Goal: Navigation & Orientation: Find specific page/section

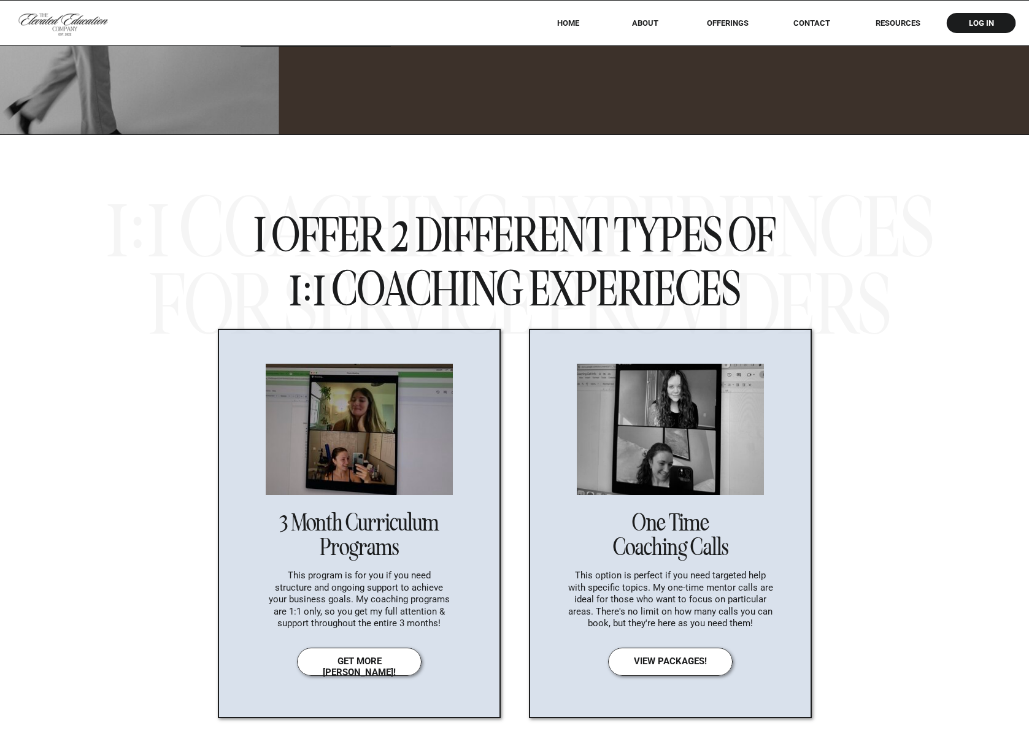
scroll to position [4279, 0]
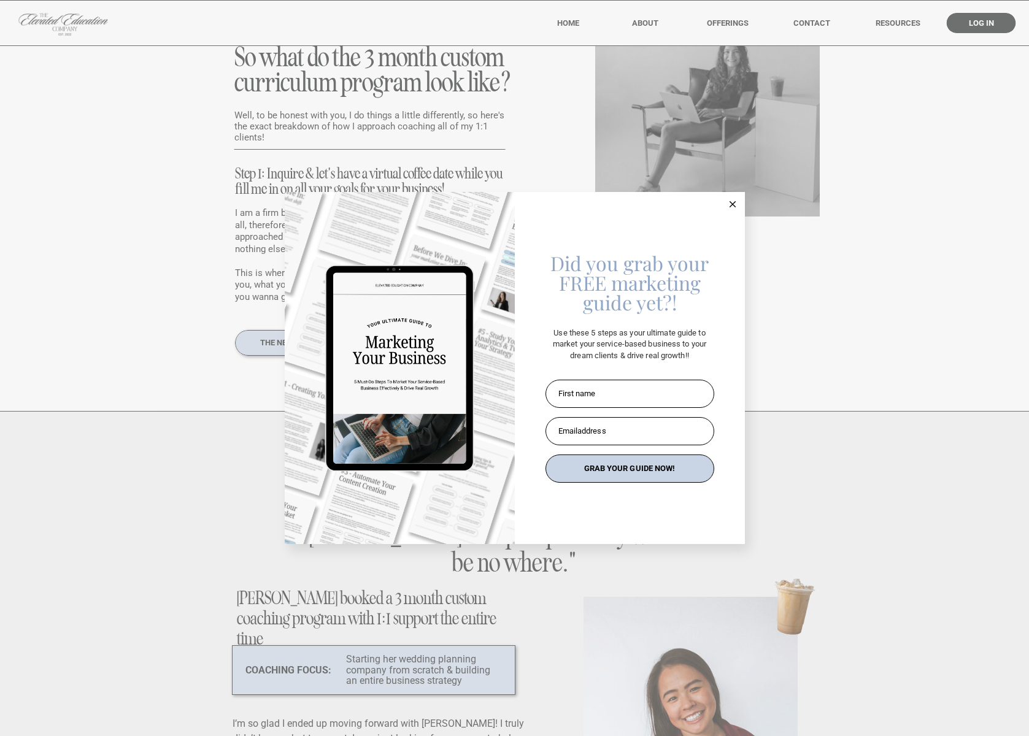
scroll to position [5178, 0]
click at [741, 198] on button at bounding box center [732, 204] width 25 height 25
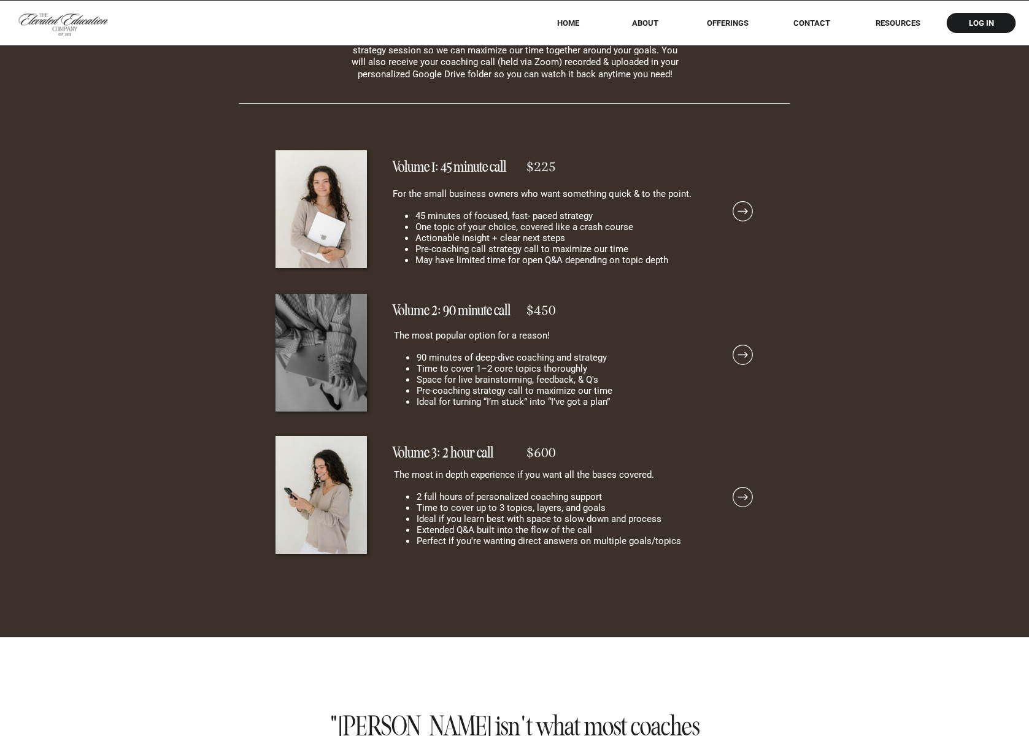
scroll to position [9179, 0]
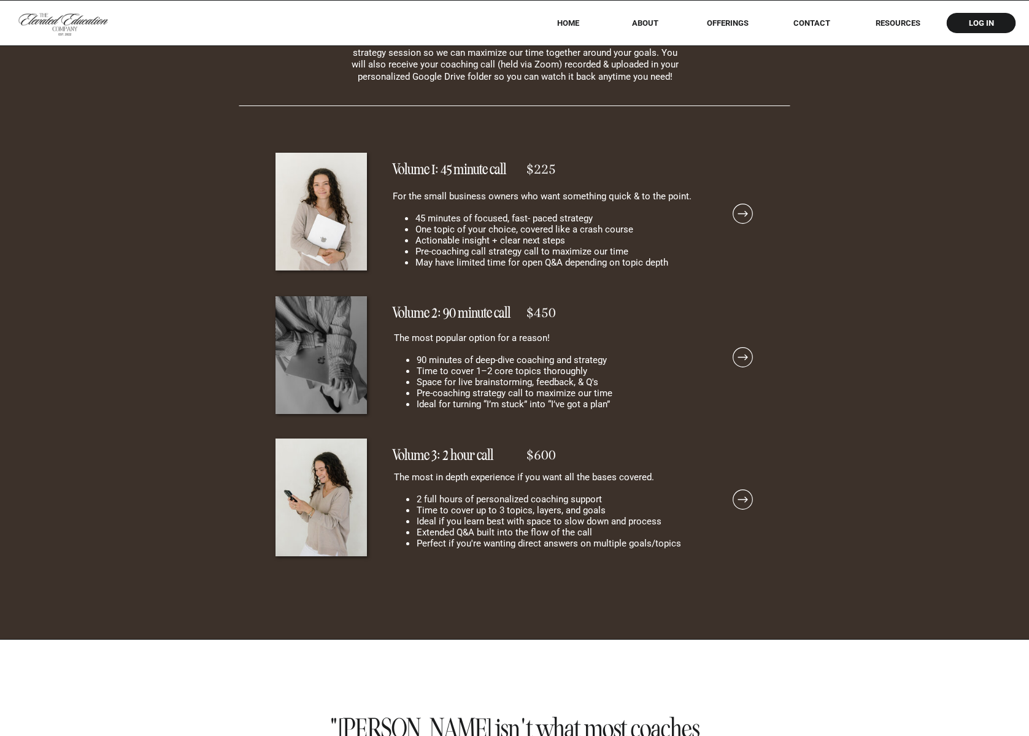
click at [752, 213] on icon at bounding box center [743, 214] width 24 height 24
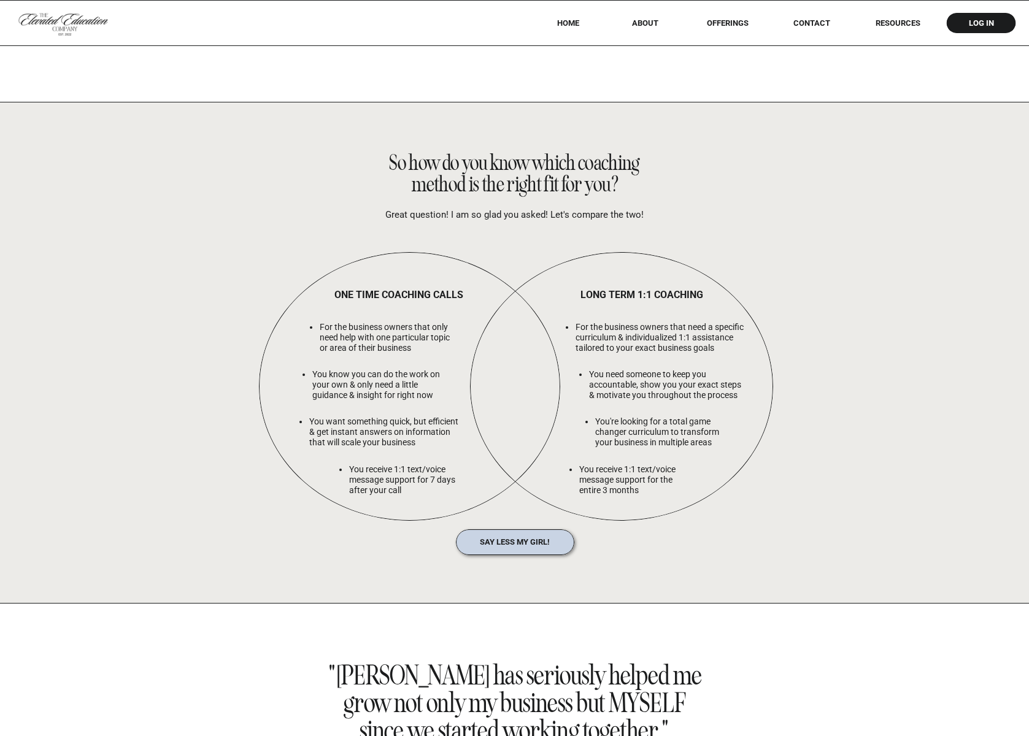
scroll to position [10887, 0]
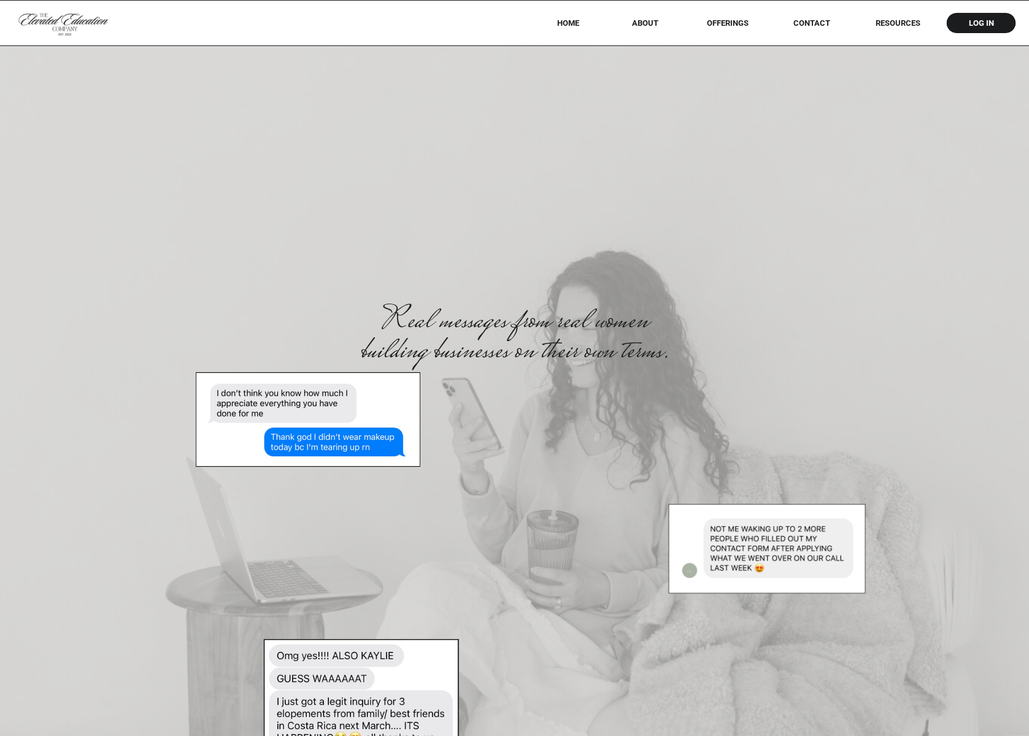
click at [565, 21] on nav "HOME" at bounding box center [567, 22] width 55 height 9
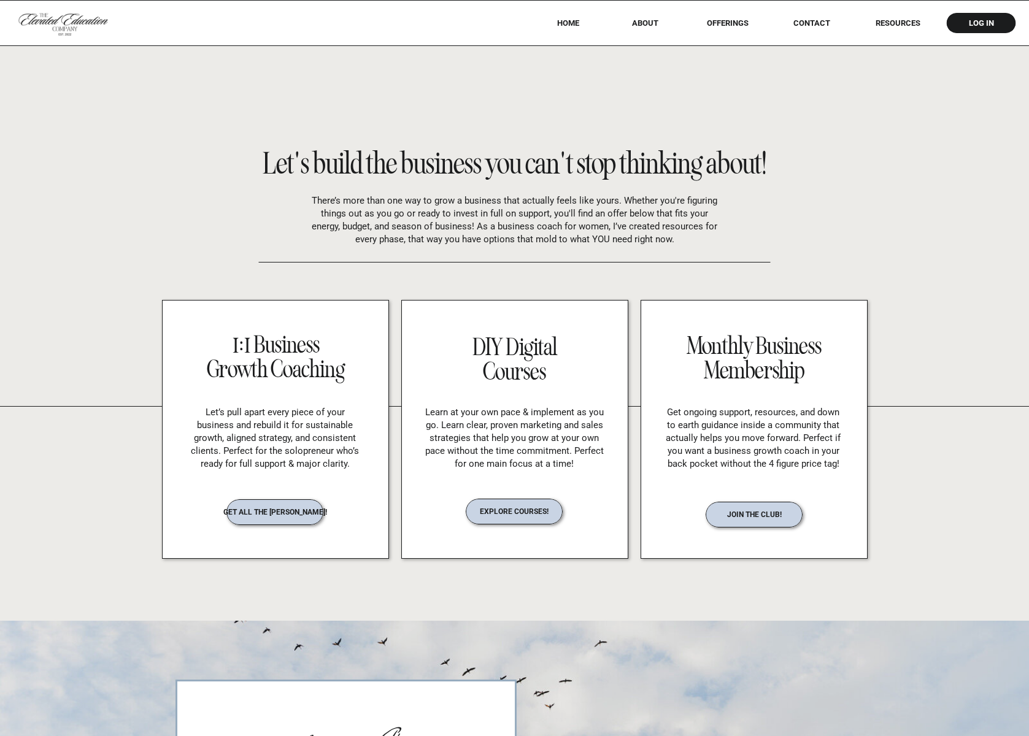
scroll to position [1937, 0]
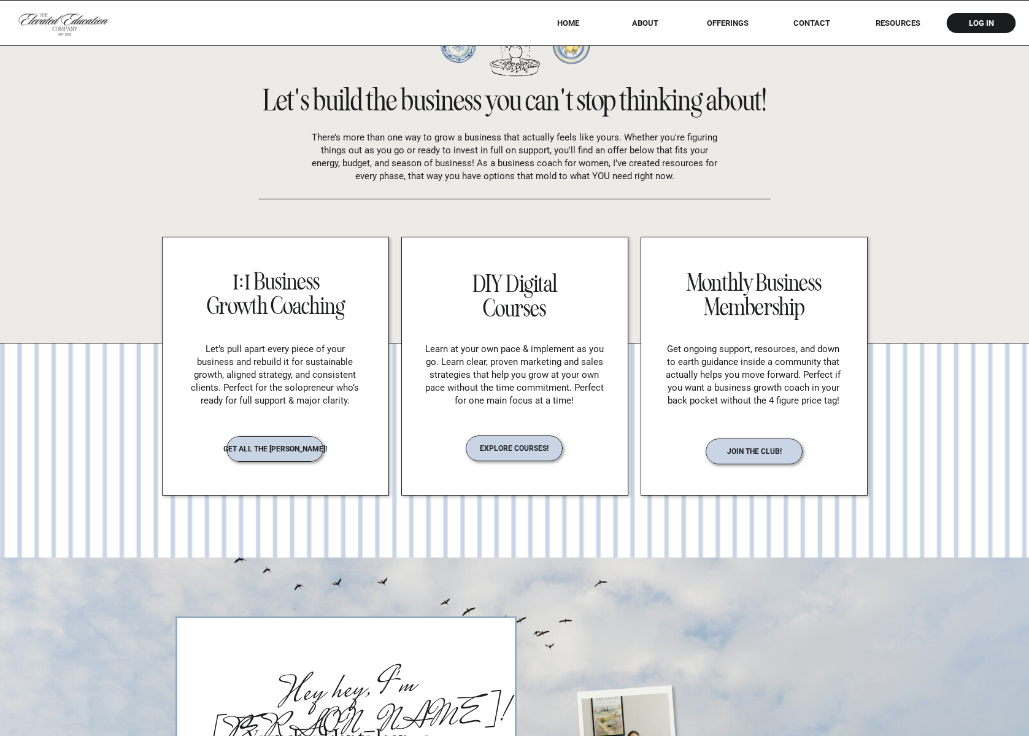
click at [529, 451] on nav "explore courses!" at bounding box center [514, 447] width 109 height 7
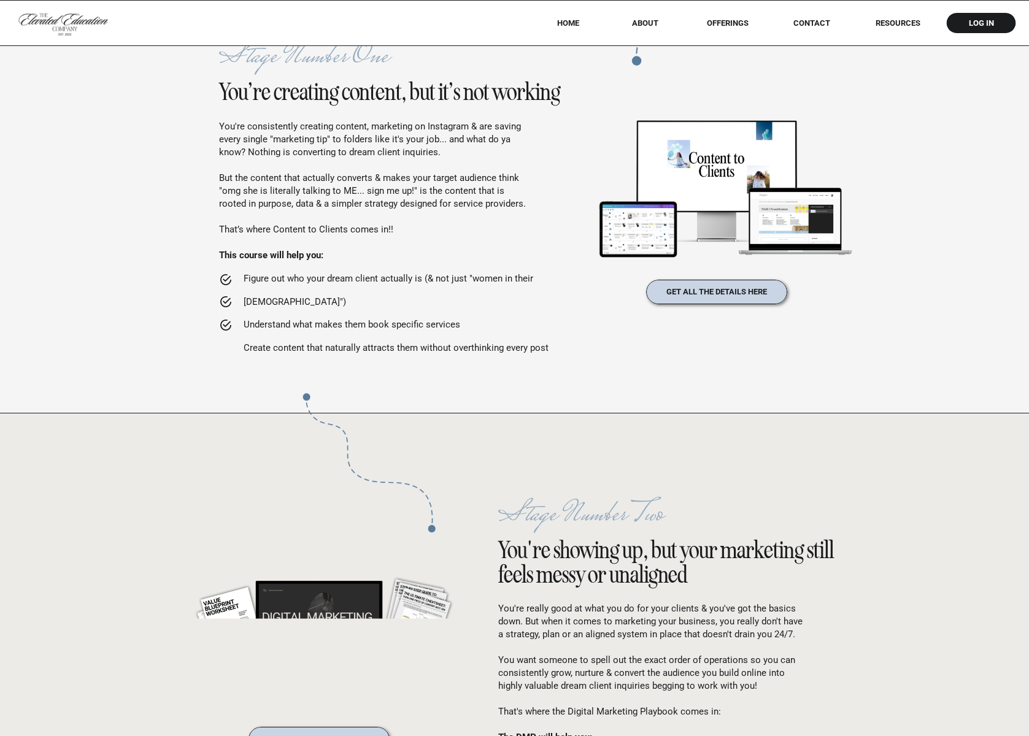
scroll to position [2170, 0]
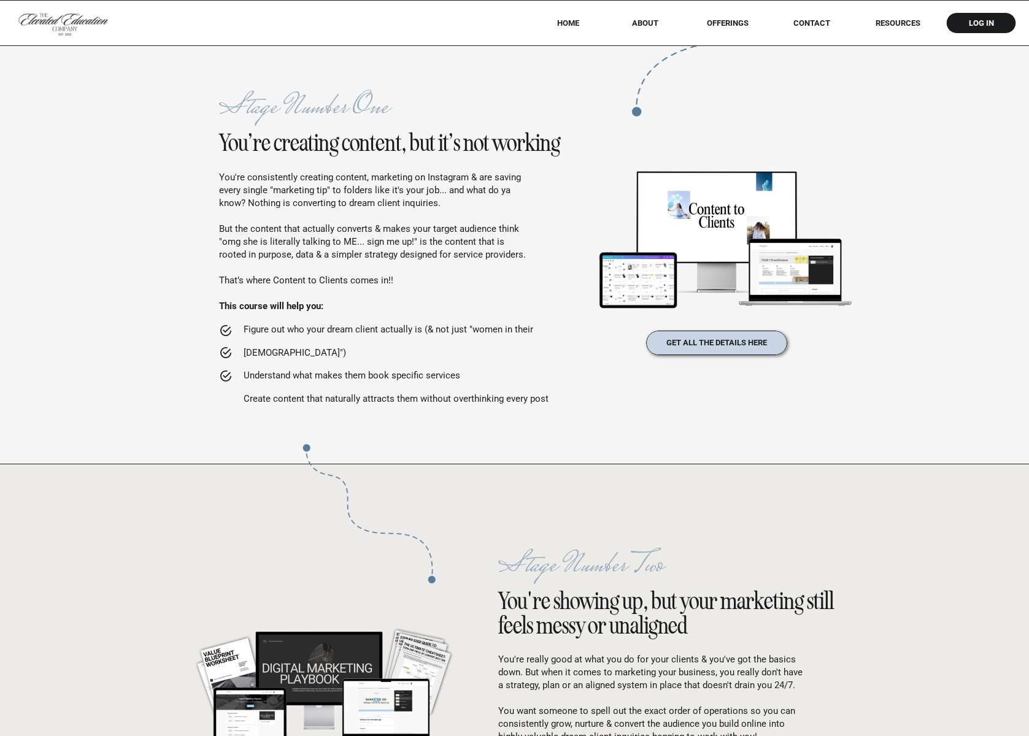
click at [758, 428] on div "offerings Menu RESOURCES Contact HOME About elevated education co. log in Menu …" at bounding box center [514, 299] width 1029 height 4939
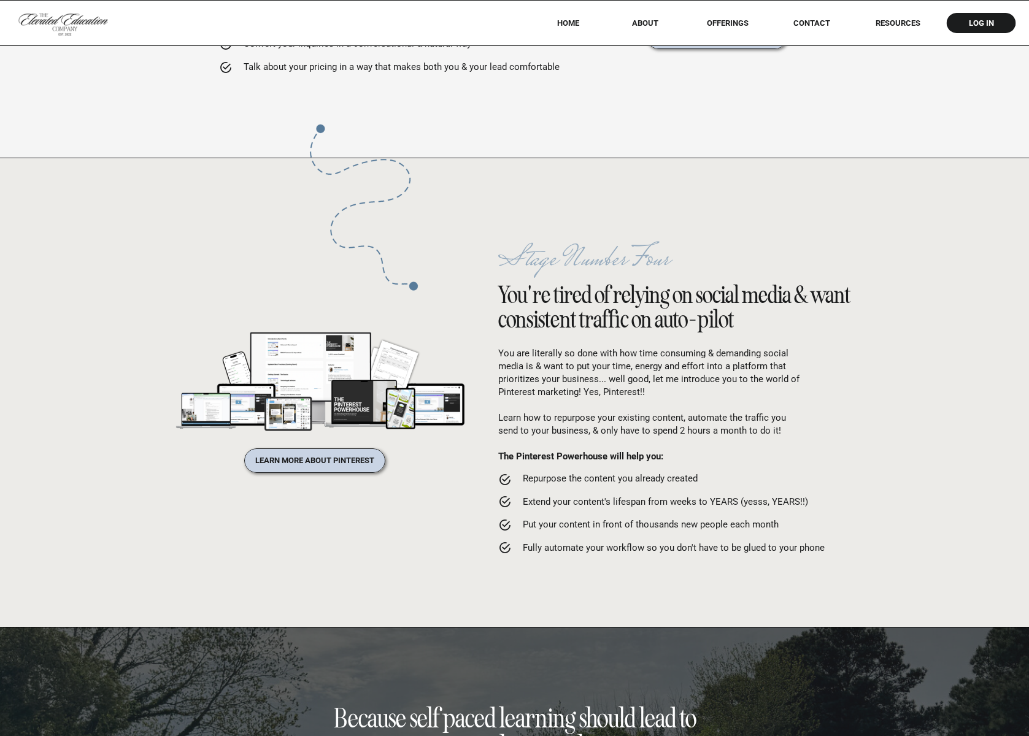
scroll to position [3412, 0]
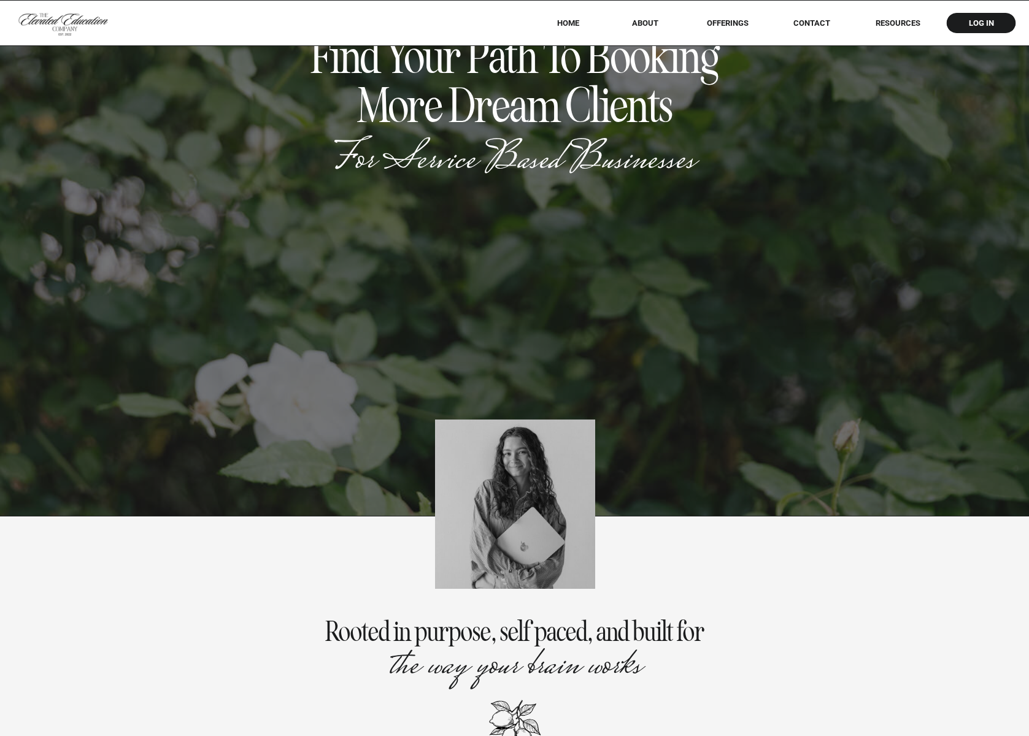
scroll to position [0, 0]
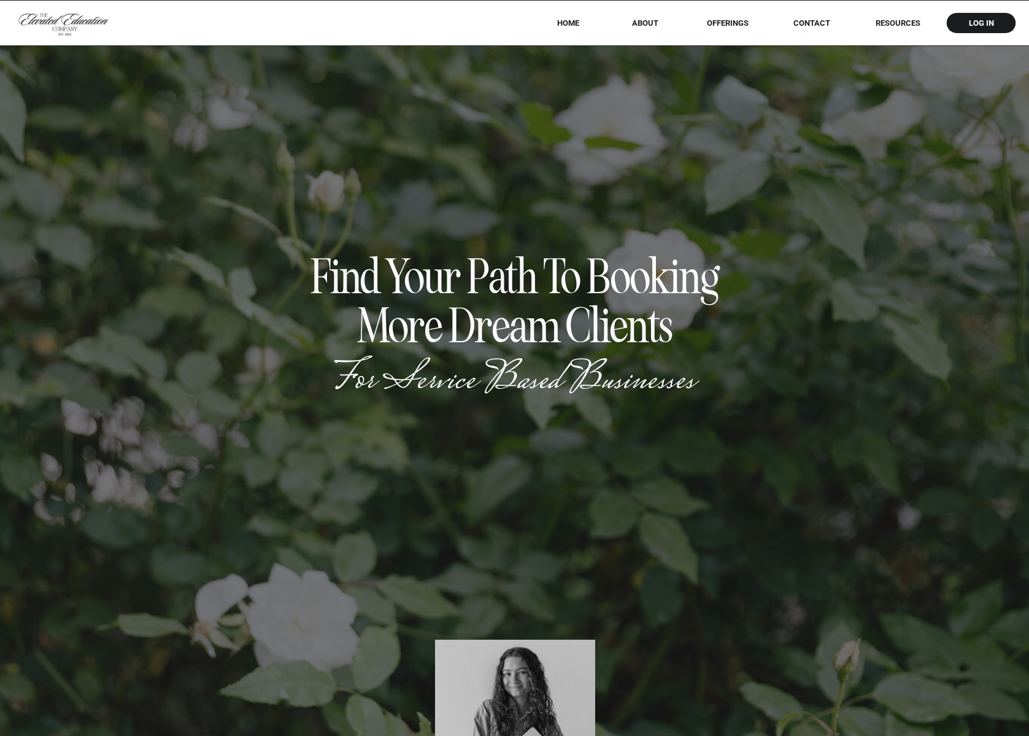
click at [572, 25] on nav "HOME" at bounding box center [567, 22] width 55 height 9
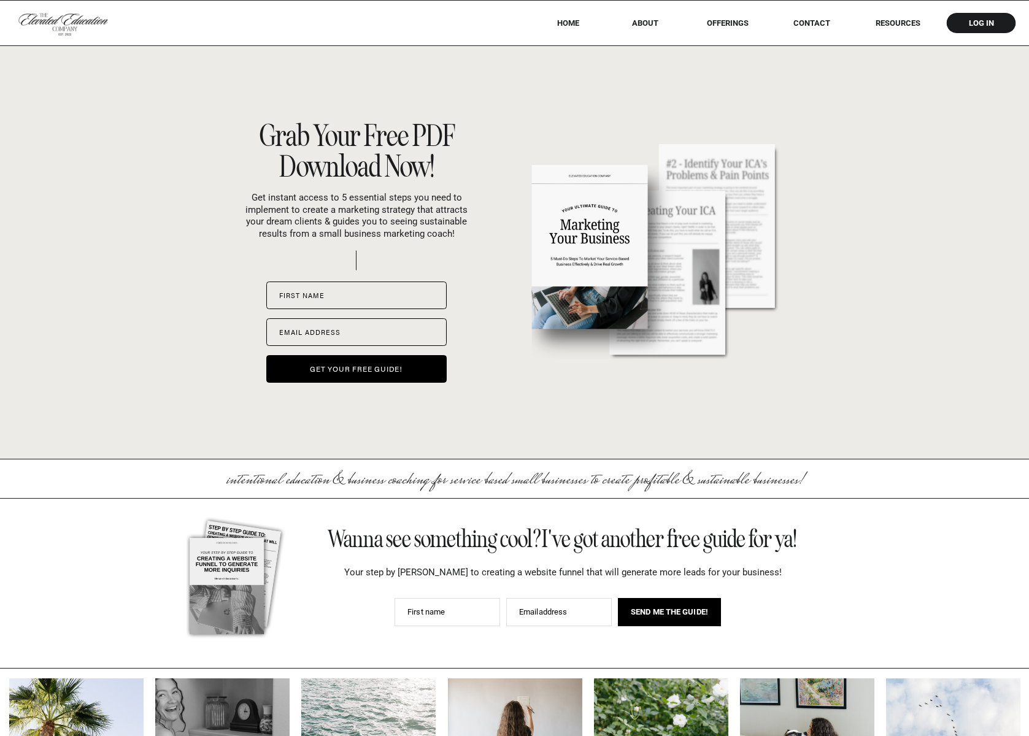
scroll to position [5780, 0]
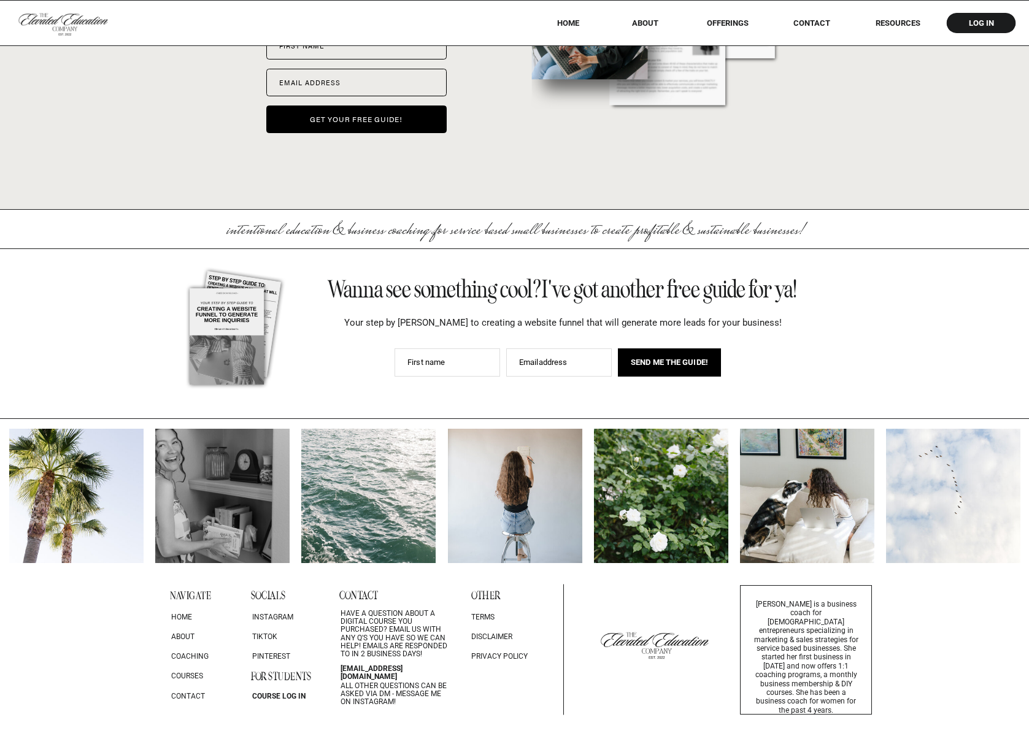
click at [648, 17] on div at bounding box center [653, 4] width 304 height 292
click at [647, 18] on nav "About" at bounding box center [645, 22] width 44 height 9
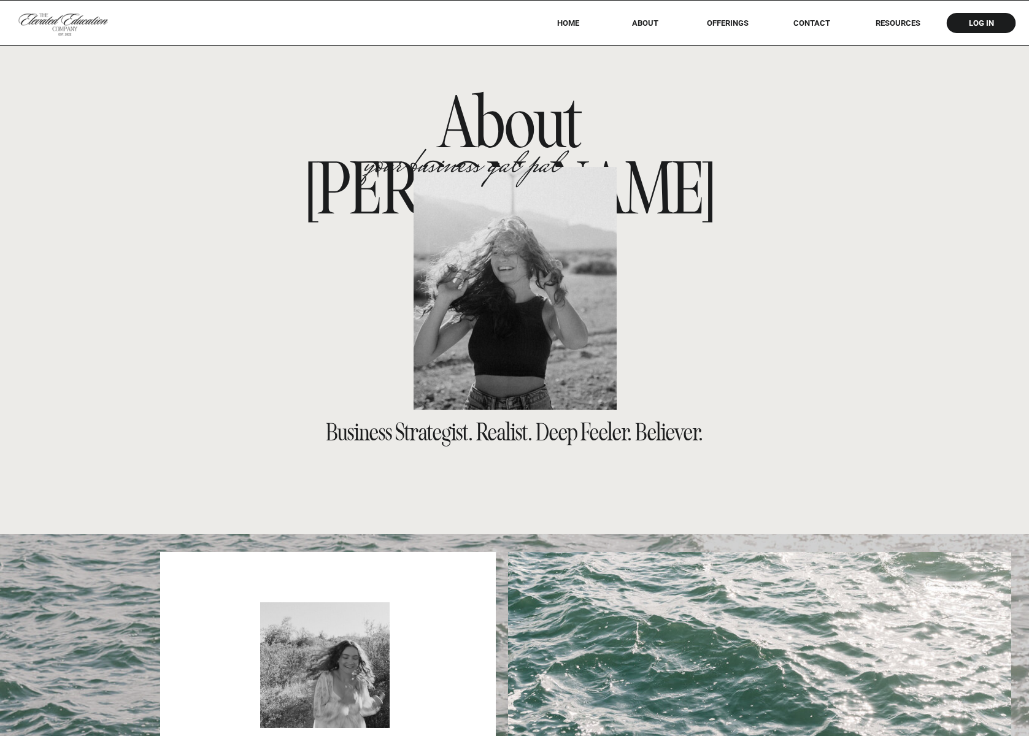
click at [721, 26] on nav "offerings" at bounding box center [727, 22] width 77 height 9
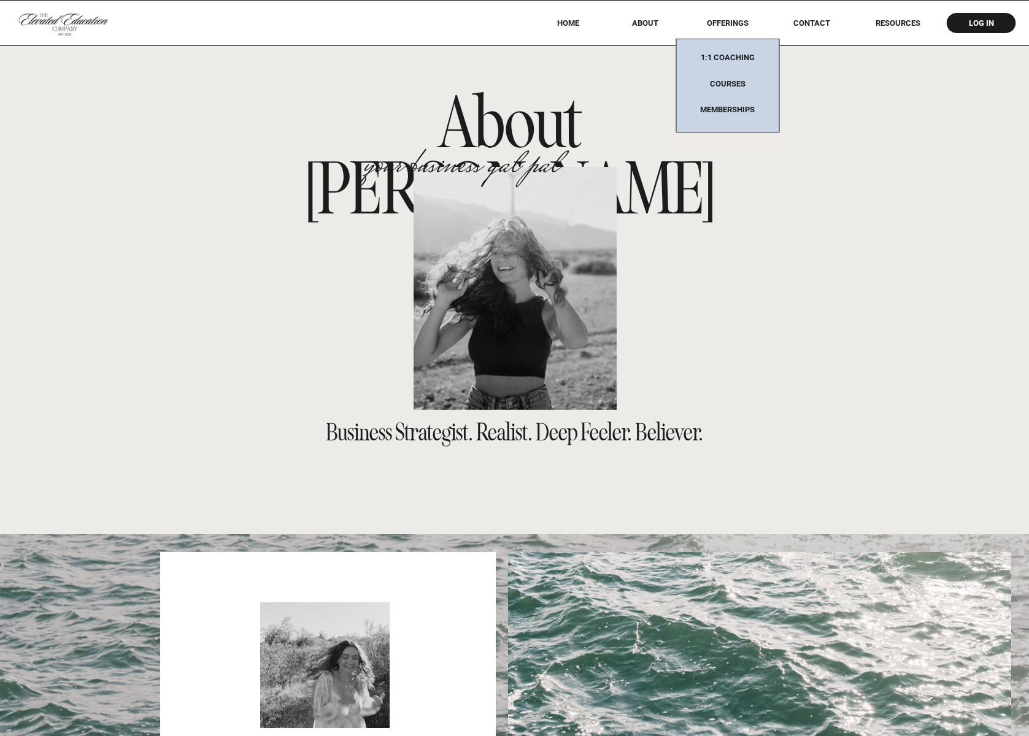
click at [729, 56] on nav "1:1 coaching" at bounding box center [727, 61] width 77 height 16
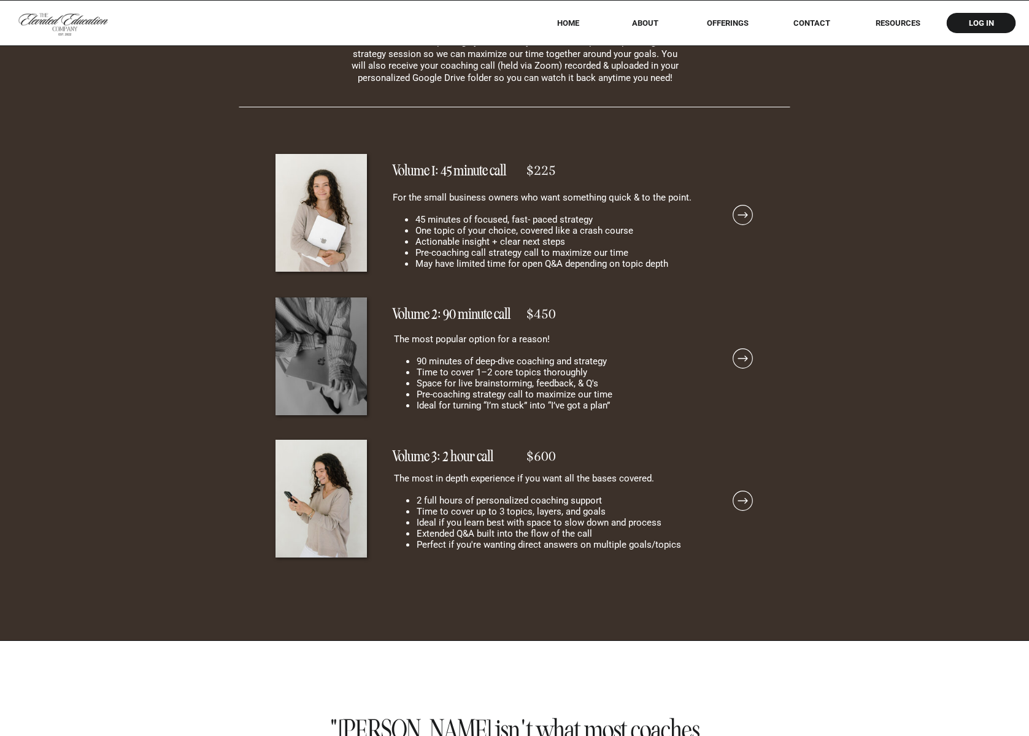
scroll to position [9176, 0]
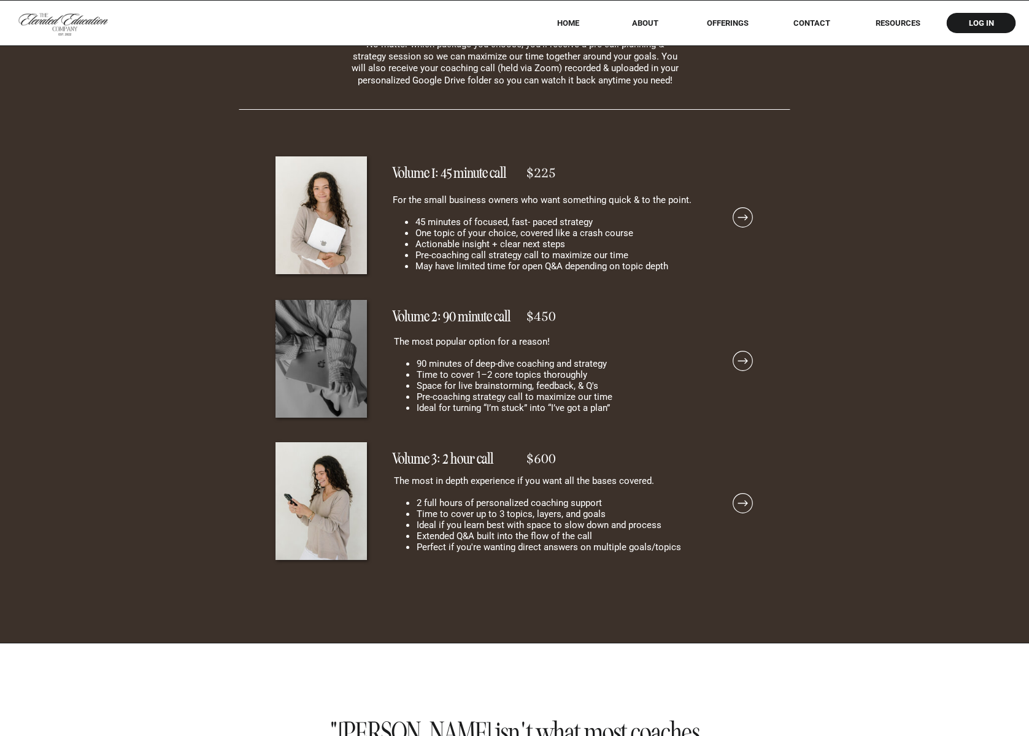
drag, startPoint x: 723, startPoint y: 277, endPoint x: 182, endPoint y: 121, distance: 563.1
